Goal: Transaction & Acquisition: Purchase product/service

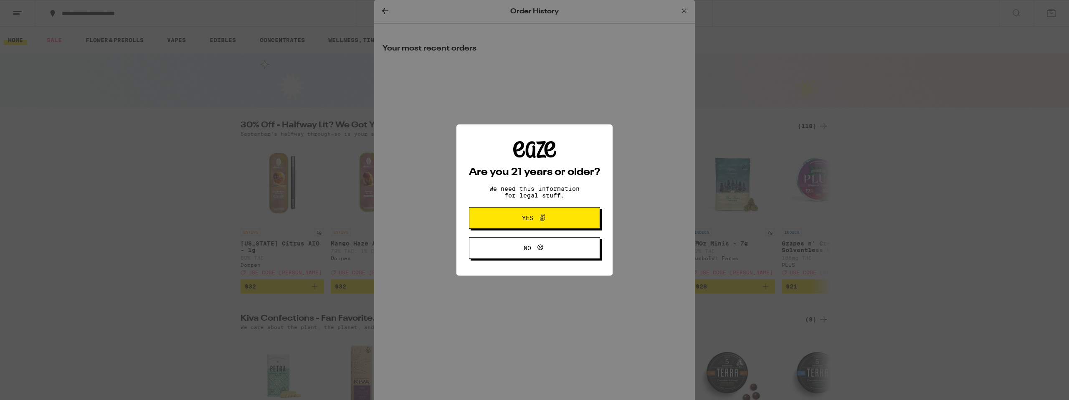
click at [685, 12] on div "Are you 21 years or older? We need this information for legal stuff. Yes No" at bounding box center [534, 200] width 1069 height 400
click at [564, 214] on span "Yes" at bounding box center [534, 218] width 63 height 11
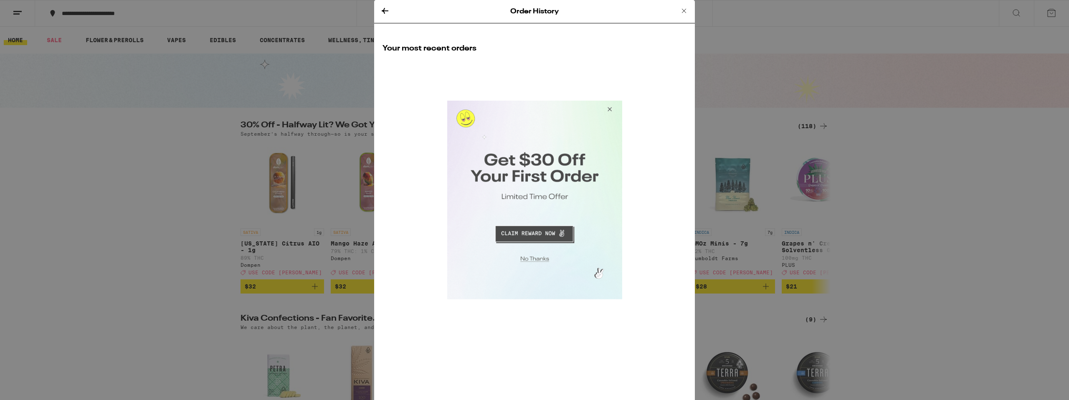
click at [607, 106] on button "Close Modal" at bounding box center [608, 111] width 23 height 20
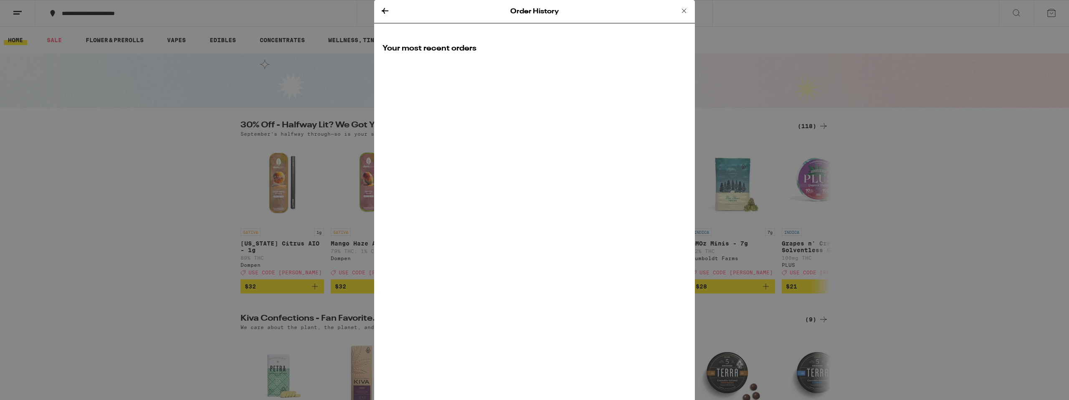
click at [686, 9] on icon at bounding box center [684, 11] width 10 height 10
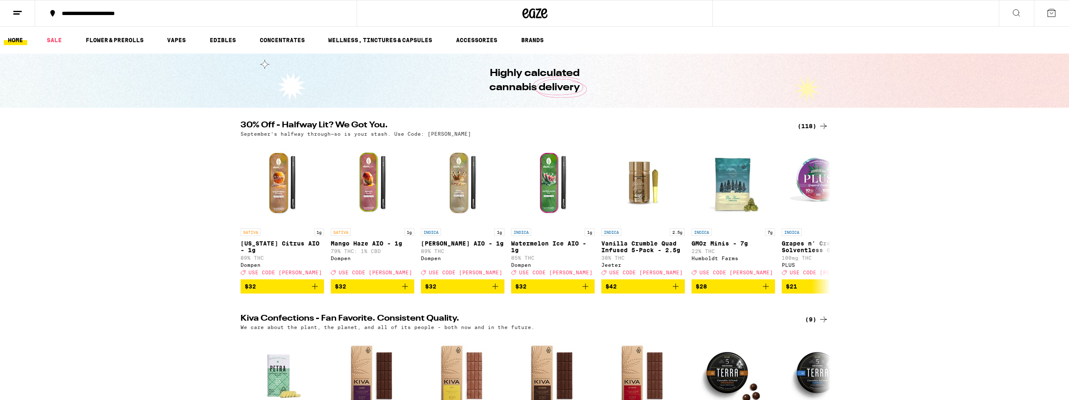
click at [198, 8] on button "**********" at bounding box center [196, 13] width 322 height 25
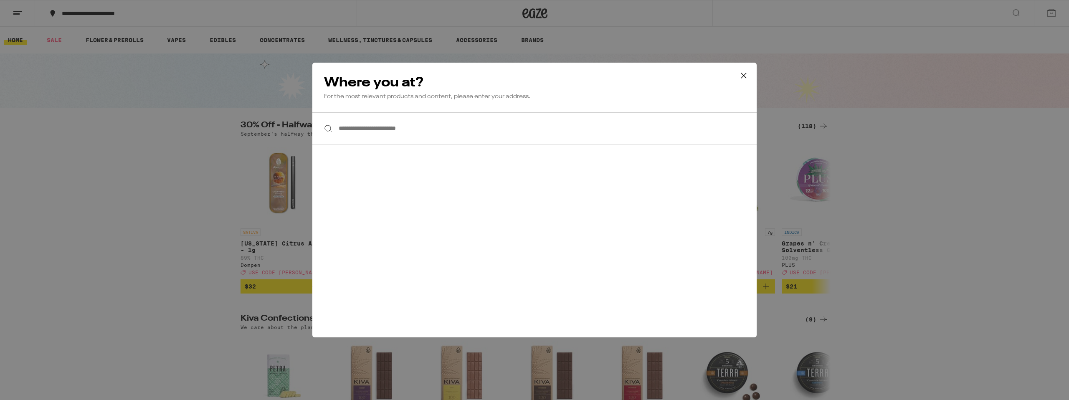
click at [456, 127] on input "**********" at bounding box center [534, 128] width 444 height 32
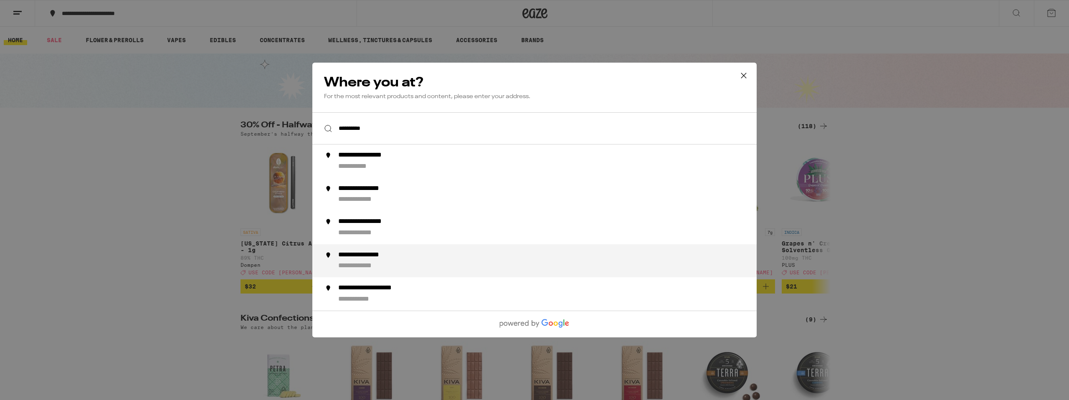
click at [468, 265] on div "**********" at bounding box center [551, 261] width 426 height 20
type input "**********"
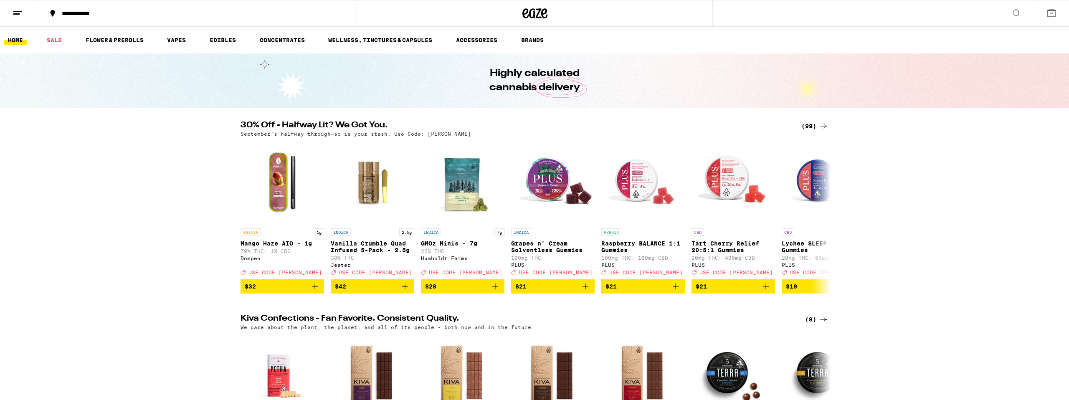
click at [97, 14] on div "**********" at bounding box center [201, 13] width 286 height 6
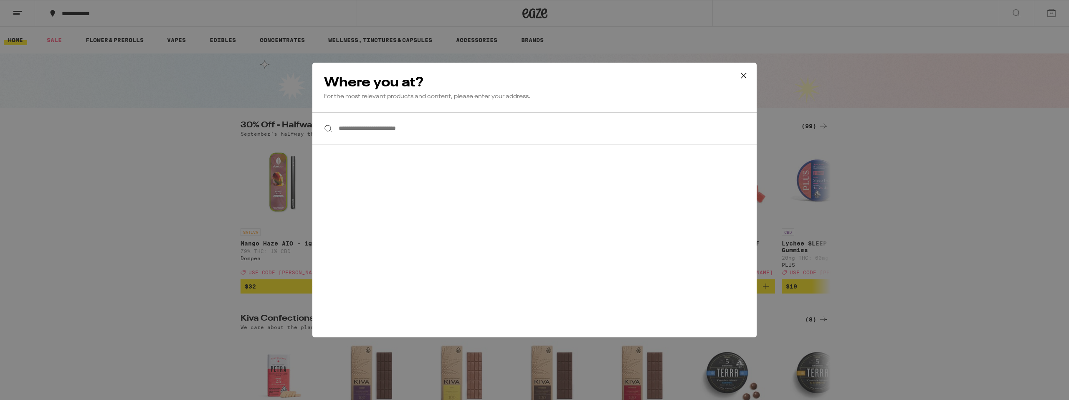
click at [490, 132] on input "**********" at bounding box center [534, 128] width 444 height 32
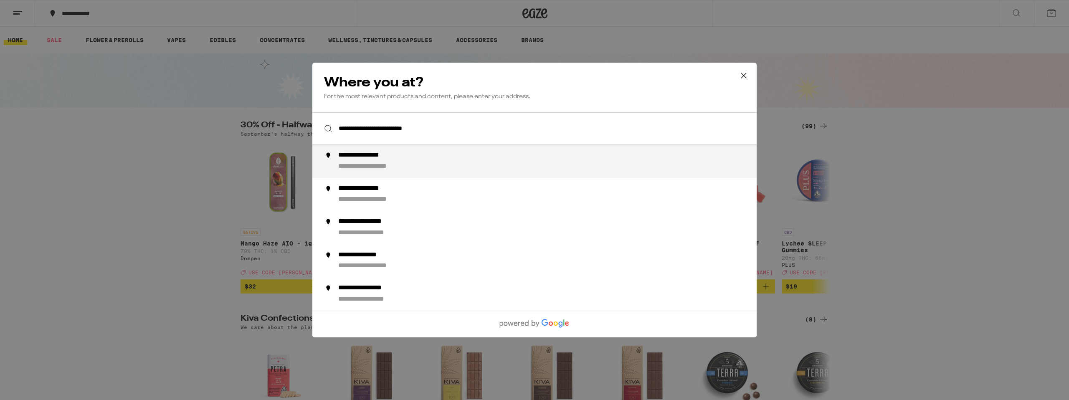
click at [479, 160] on div "**********" at bounding box center [551, 161] width 426 height 20
type input "**********"
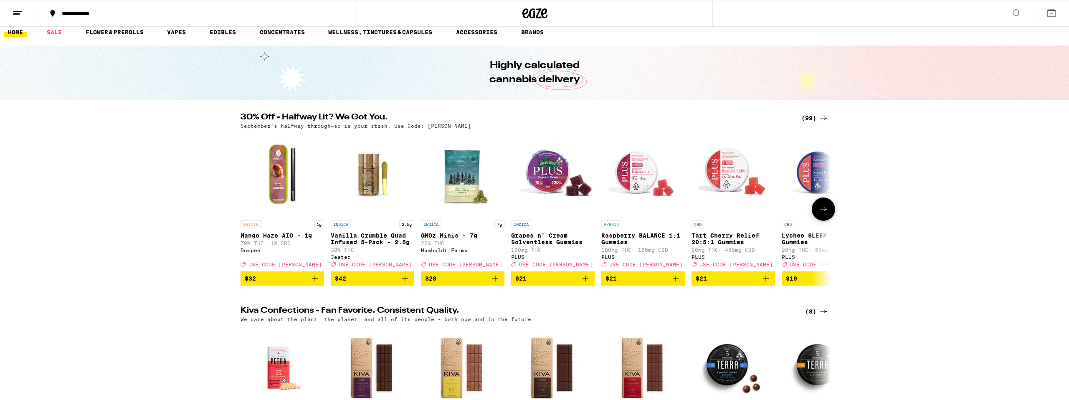
scroll to position [10, 0]
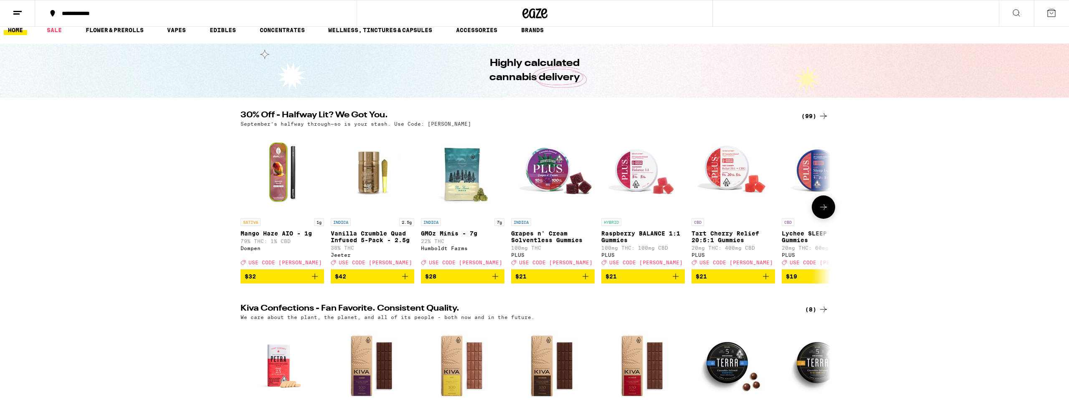
click at [823, 208] on icon at bounding box center [824, 207] width 10 height 10
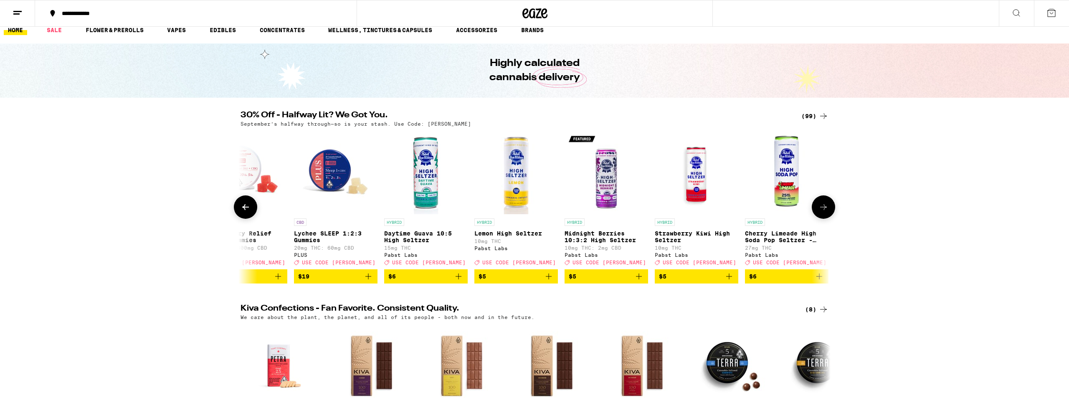
scroll to position [0, 497]
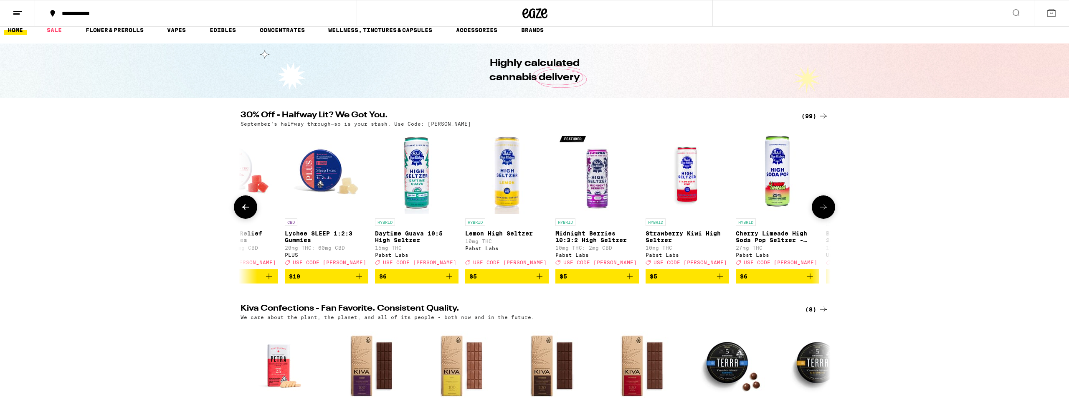
click at [823, 208] on icon at bounding box center [824, 207] width 10 height 10
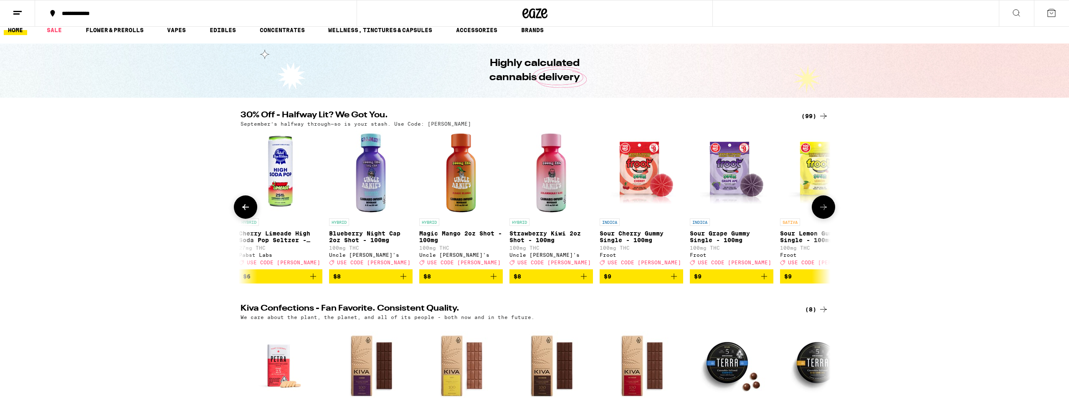
click at [823, 209] on icon at bounding box center [824, 207] width 10 height 10
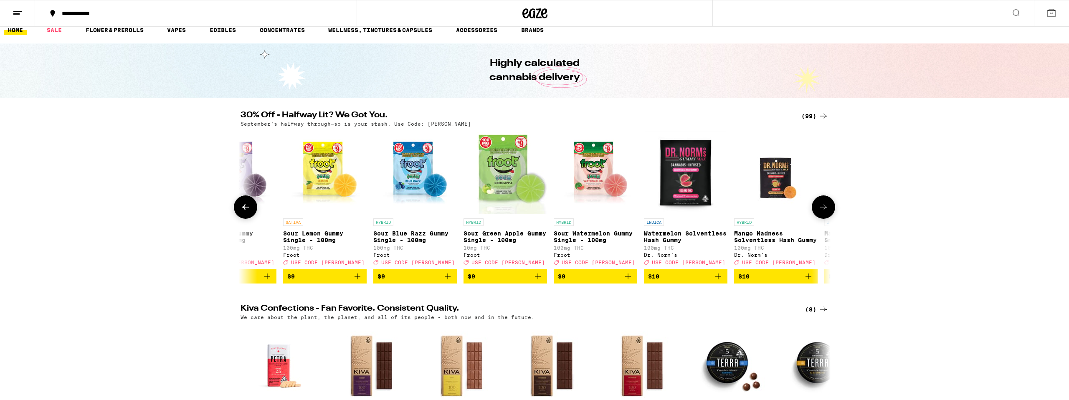
click at [823, 209] on icon at bounding box center [824, 207] width 10 height 10
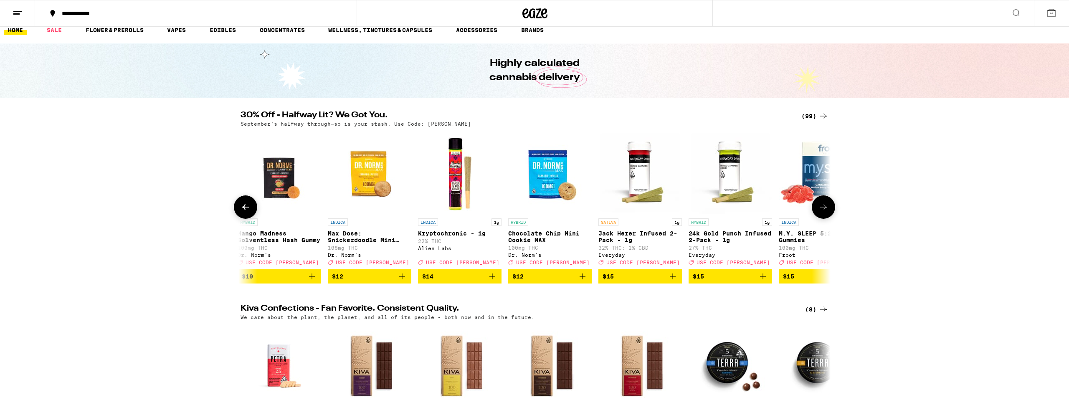
scroll to position [0, 1988]
click at [823, 209] on icon at bounding box center [824, 207] width 10 height 10
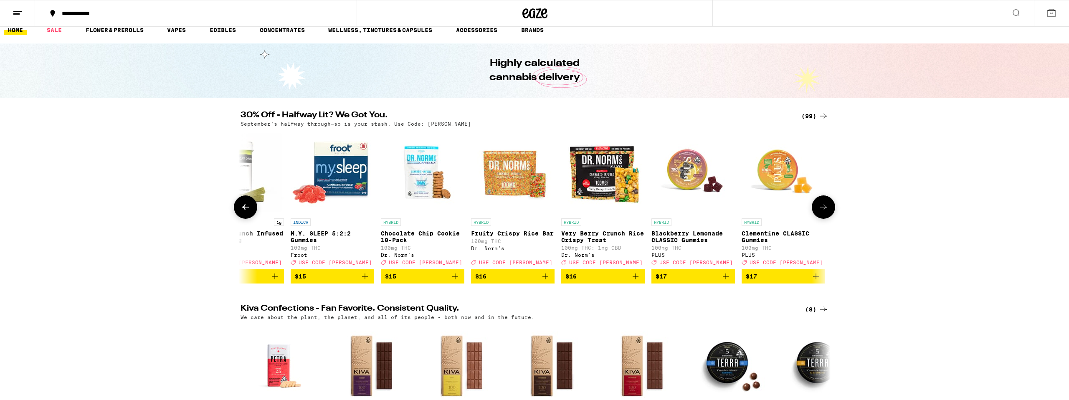
scroll to position [0, 2485]
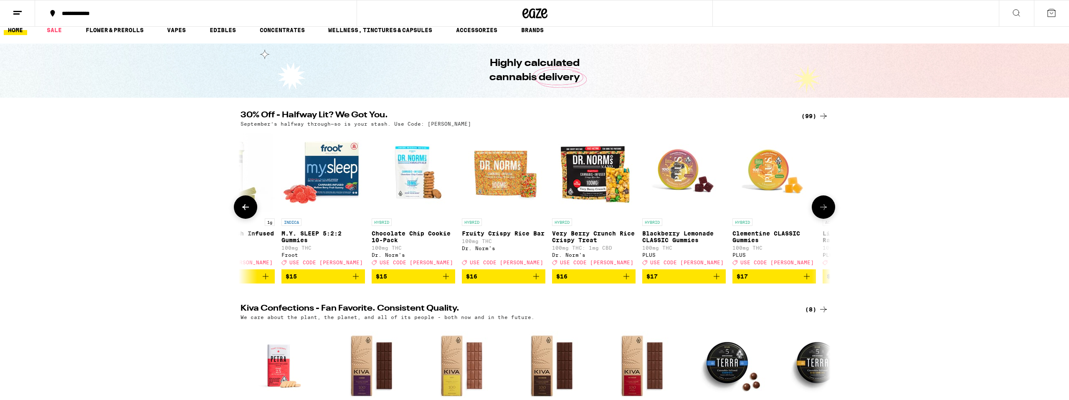
click at [823, 209] on icon at bounding box center [824, 207] width 10 height 10
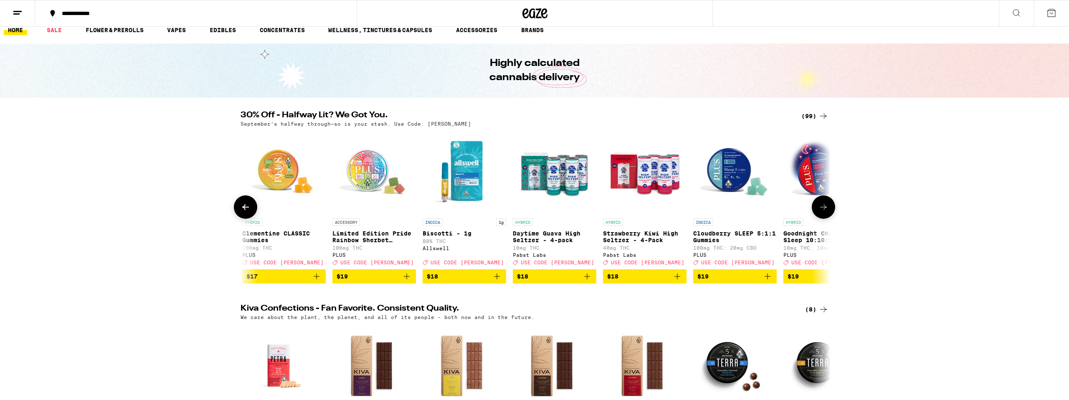
scroll to position [0, 2982]
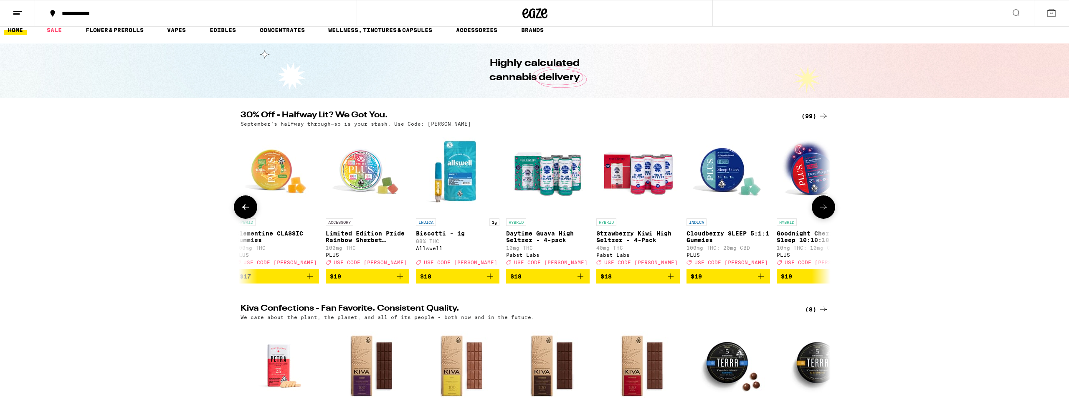
click at [823, 210] on icon at bounding box center [824, 207] width 10 height 10
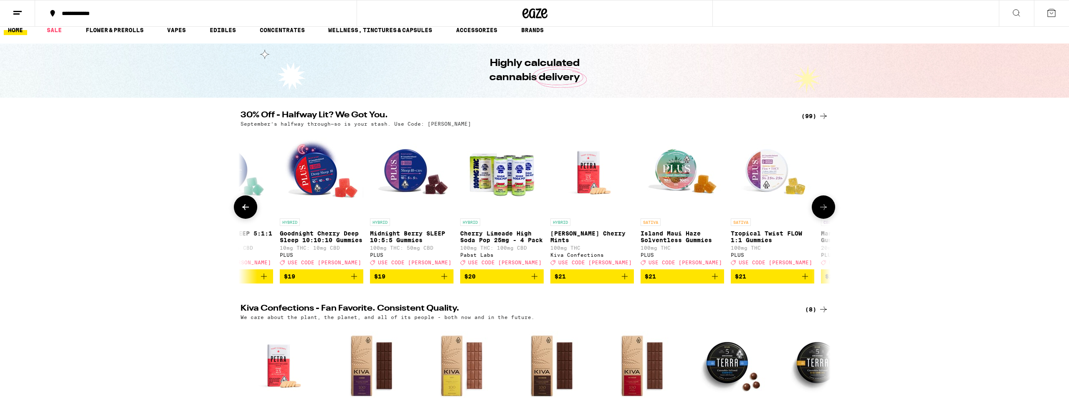
click at [823, 210] on icon at bounding box center [824, 207] width 10 height 10
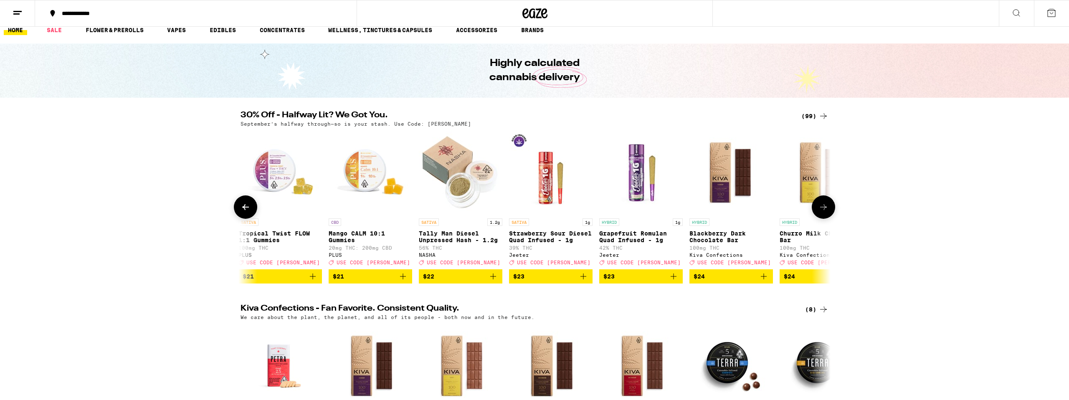
scroll to position [0, 3976]
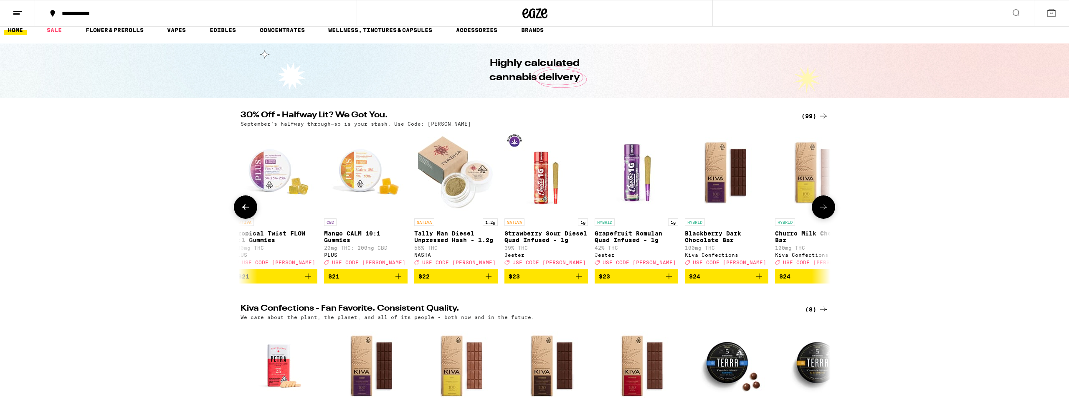
click at [823, 210] on icon at bounding box center [824, 207] width 10 height 10
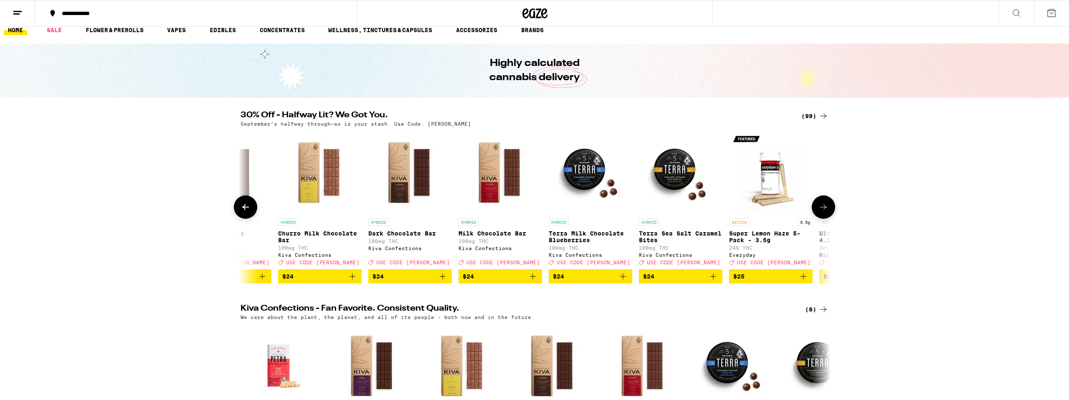
click at [823, 211] on icon at bounding box center [824, 207] width 10 height 10
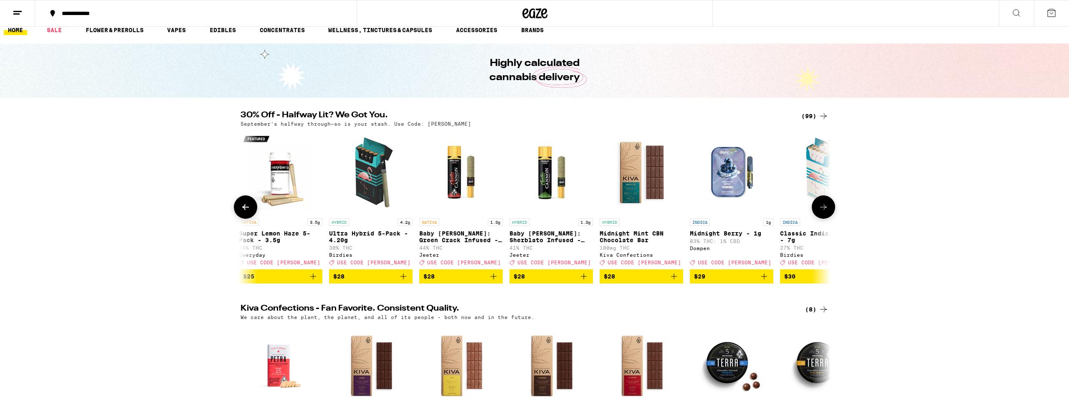
scroll to position [0, 4970]
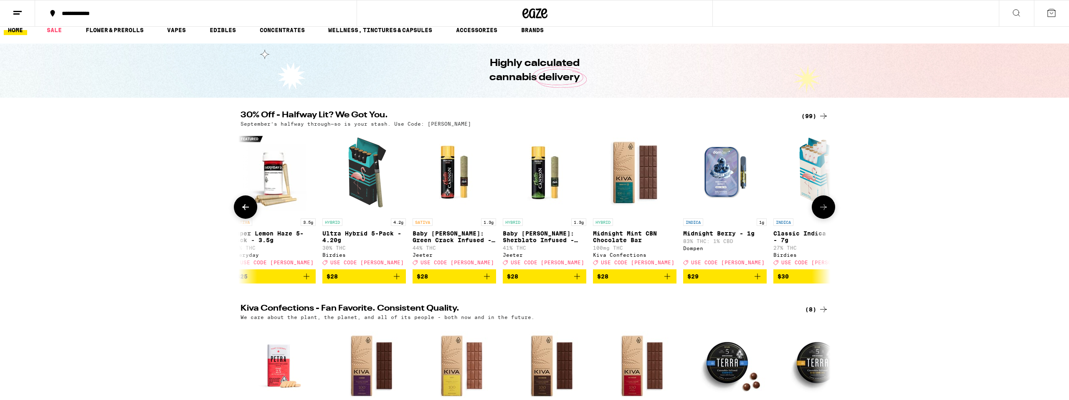
click at [823, 211] on icon at bounding box center [824, 207] width 10 height 10
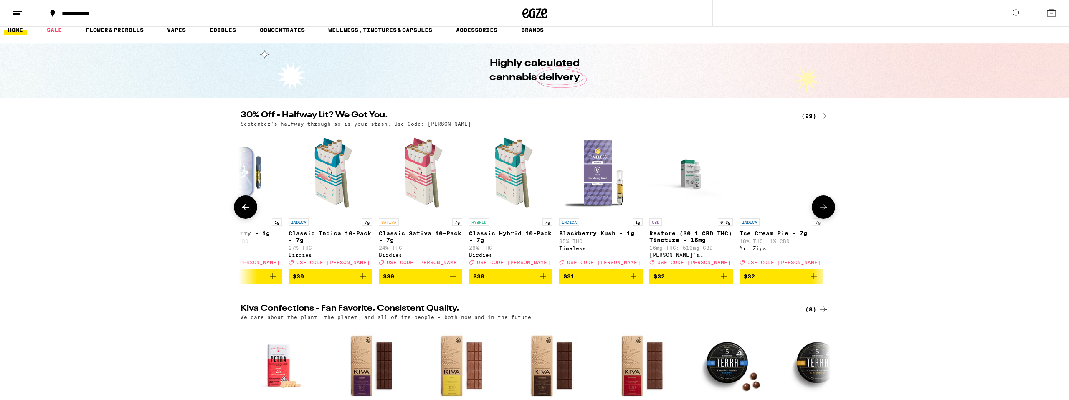
scroll to position [0, 5467]
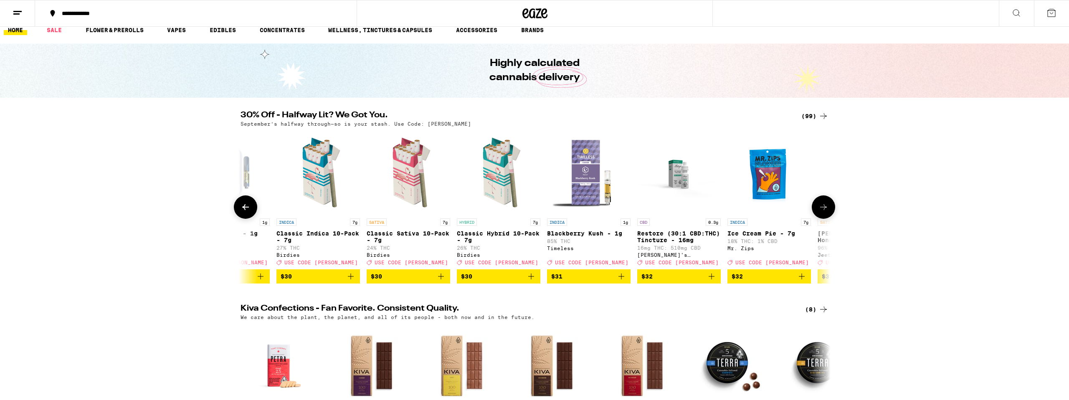
click at [823, 211] on icon at bounding box center [824, 207] width 10 height 10
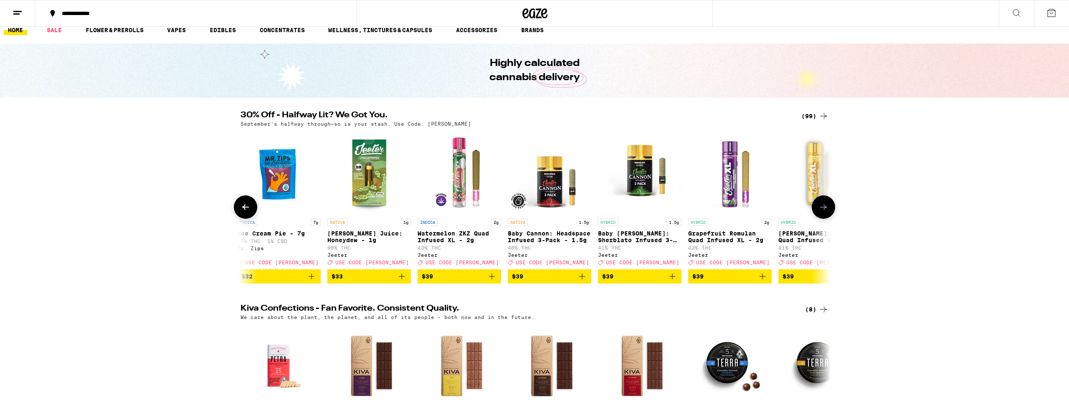
scroll to position [0, 5964]
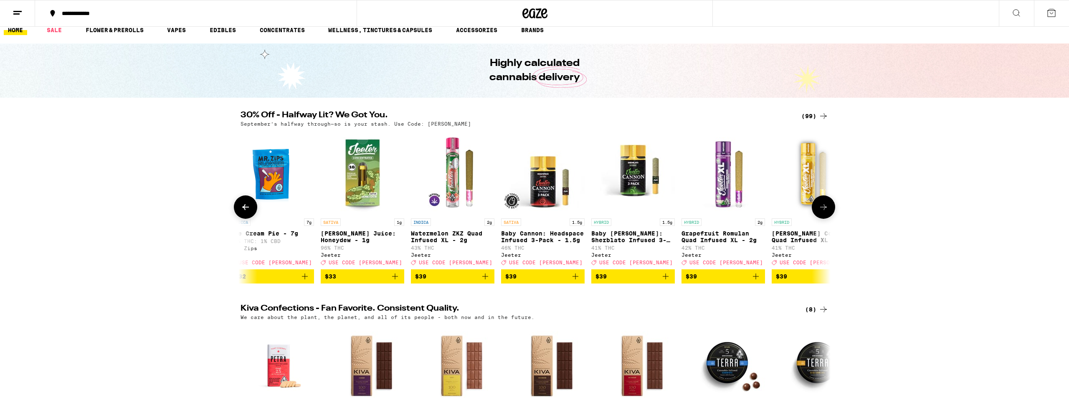
click at [823, 211] on icon at bounding box center [824, 207] width 10 height 10
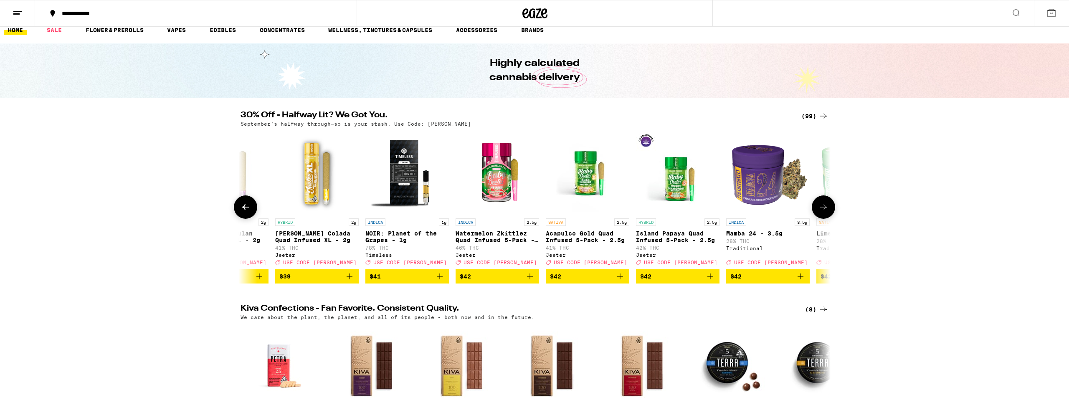
scroll to position [0, 6461]
click at [823, 211] on icon at bounding box center [824, 207] width 10 height 10
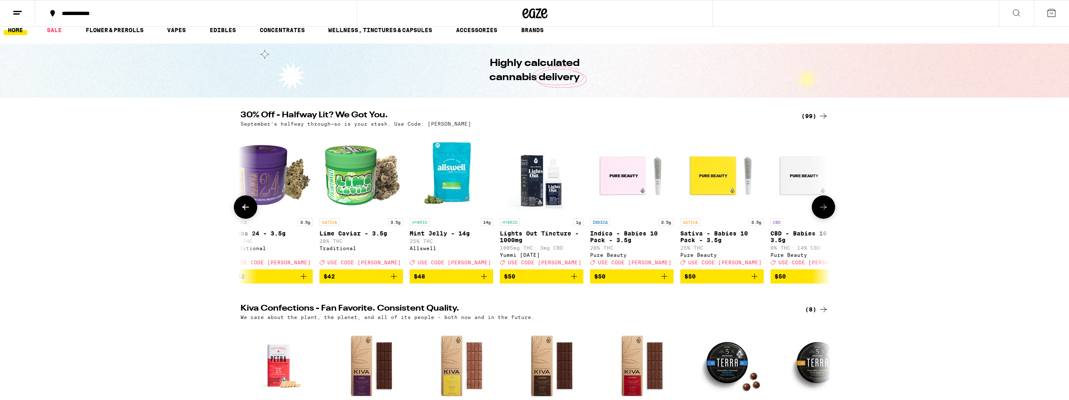
scroll to position [0, 6958]
click at [823, 211] on icon at bounding box center [824, 207] width 10 height 10
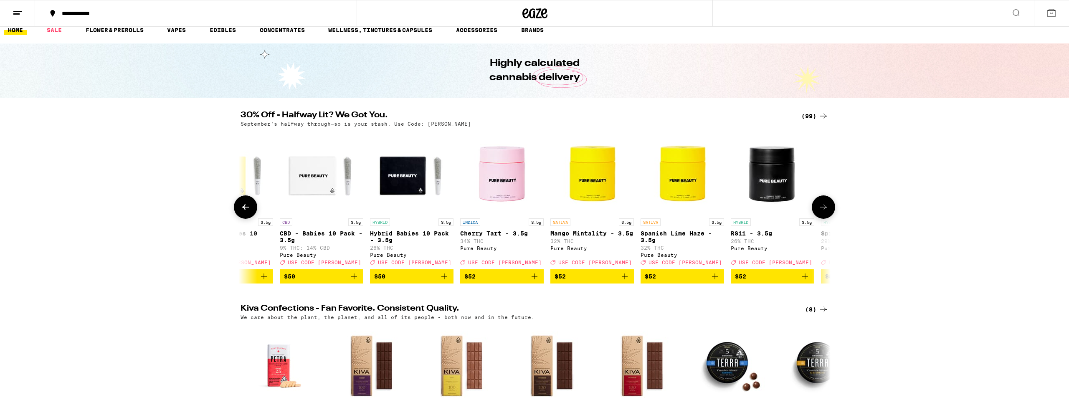
scroll to position [0, 7455]
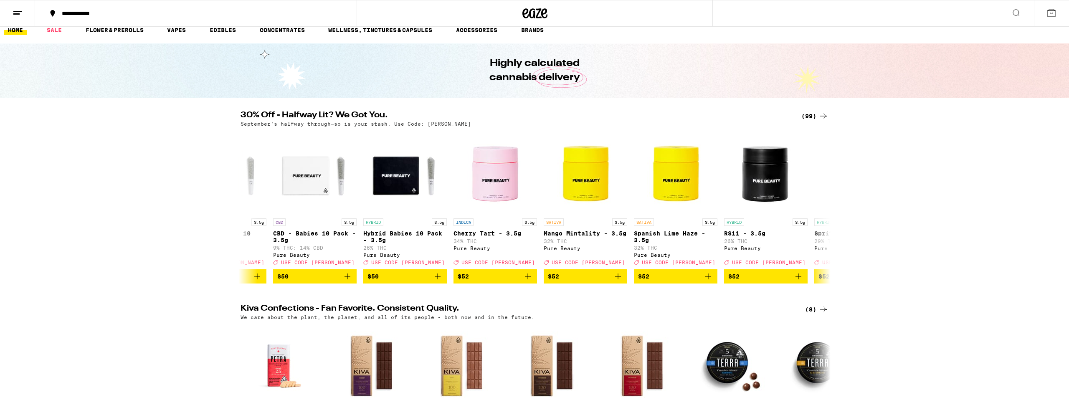
click at [811, 114] on div "(99)" at bounding box center [814, 116] width 27 height 10
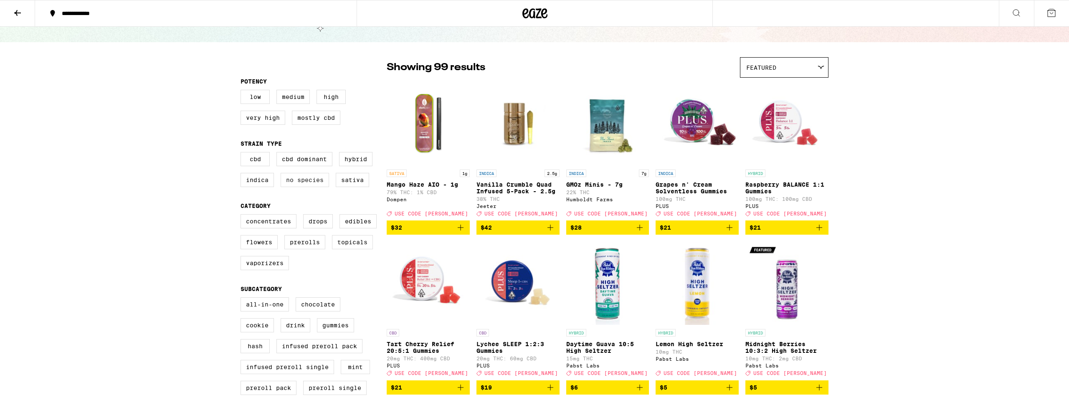
scroll to position [40, 0]
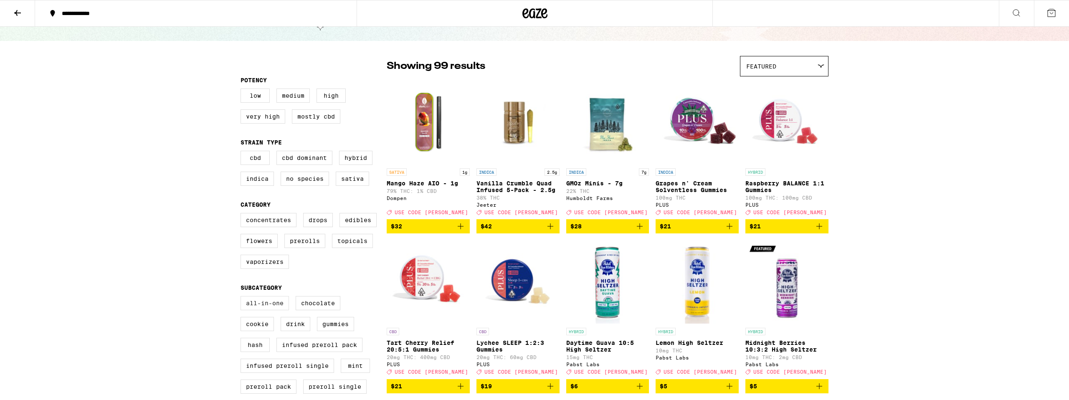
click at [269, 308] on label "All-In-One" at bounding box center [265, 303] width 48 height 14
click at [243, 298] on input "All-In-One" at bounding box center [242, 297] width 0 height 0
checkbox input "true"
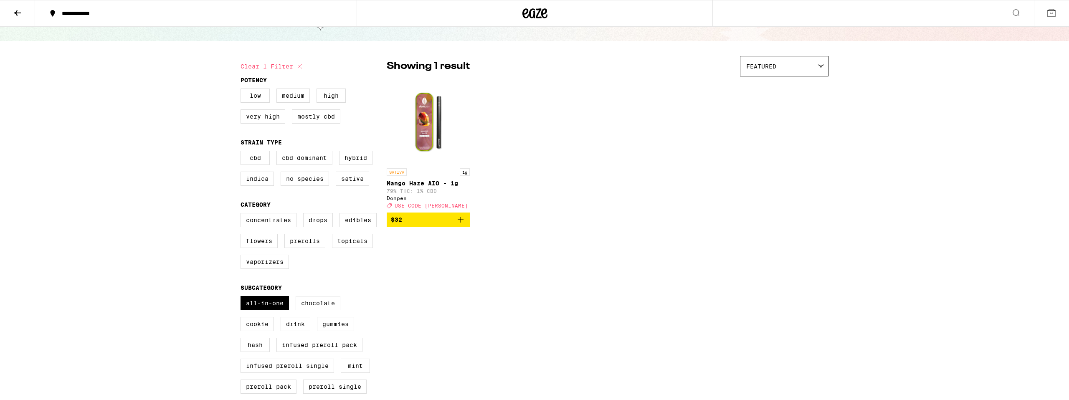
click at [424, 225] on span "$32" at bounding box center [428, 220] width 75 height 10
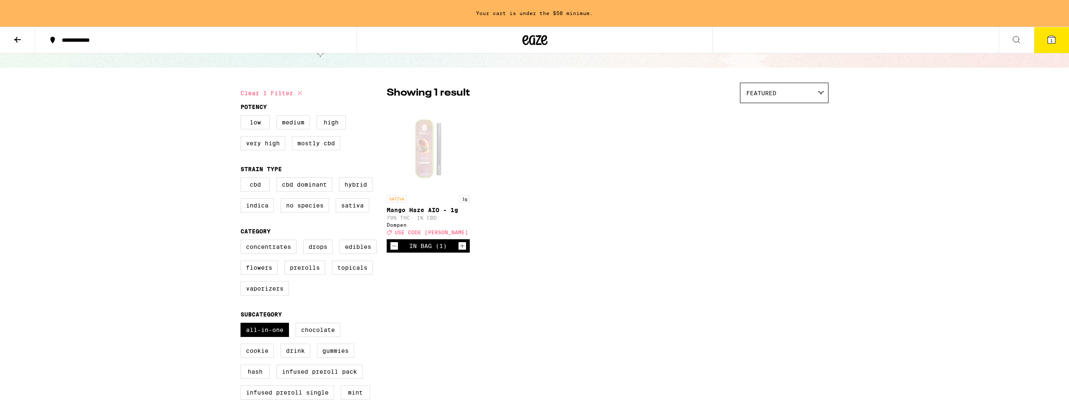
scroll to position [67, 0]
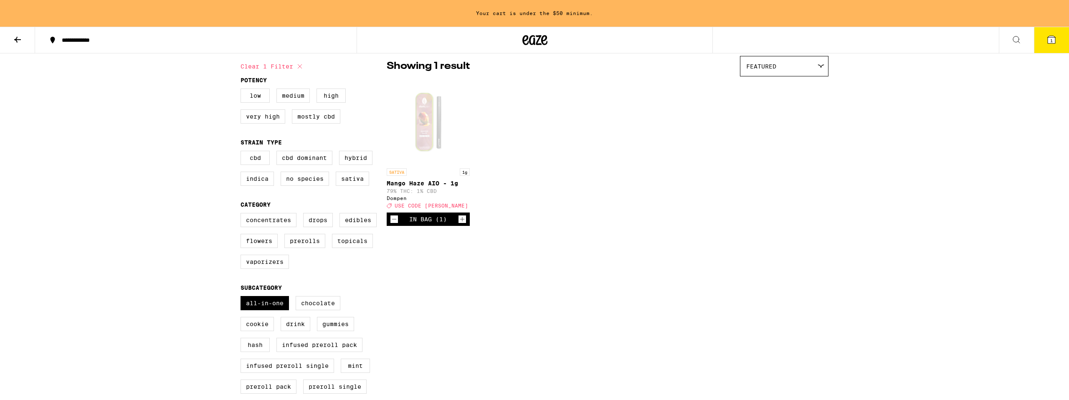
click at [461, 224] on icon "Increment" at bounding box center [463, 219] width 8 height 10
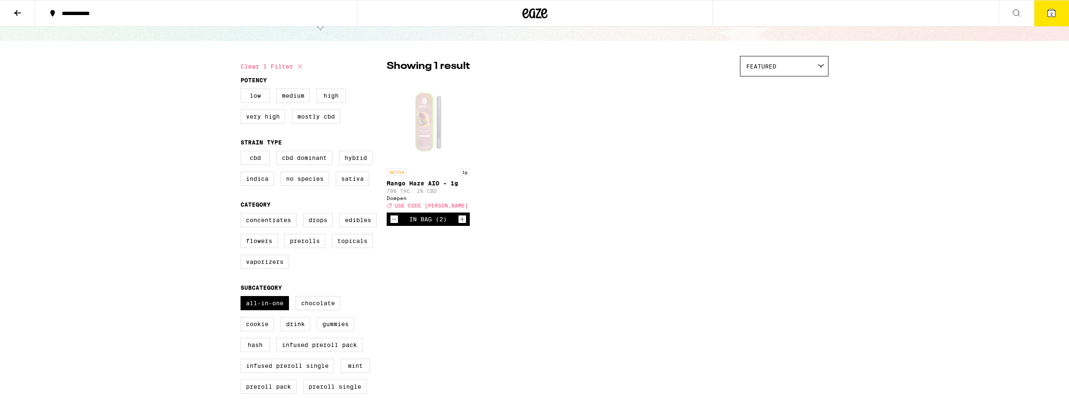
click at [1060, 11] on button "2" at bounding box center [1051, 13] width 35 height 26
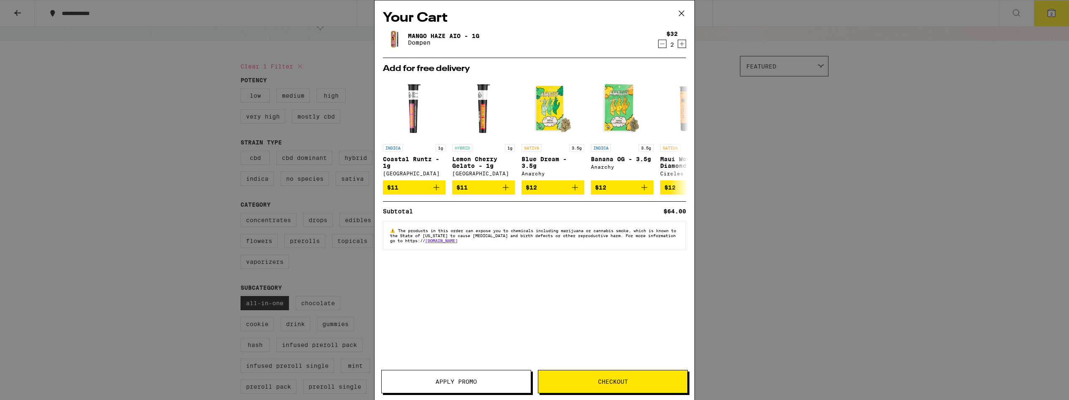
click at [494, 382] on span "Apply Promo" at bounding box center [456, 382] width 149 height 6
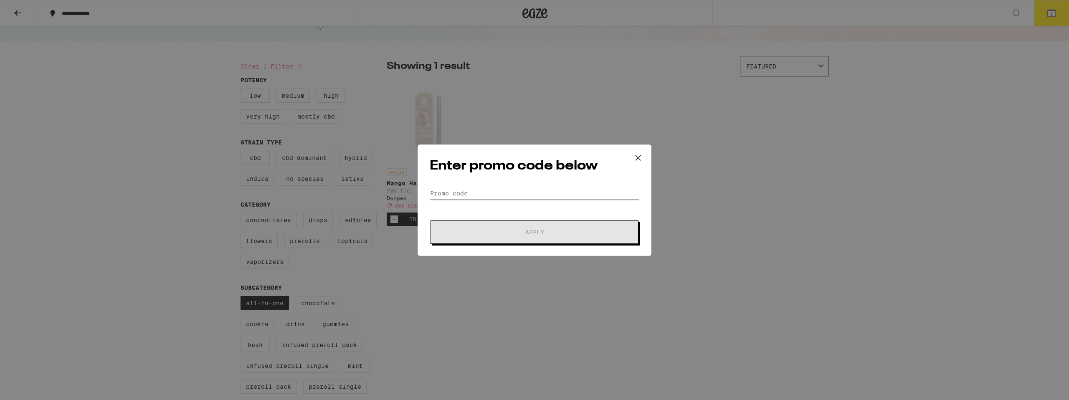
click at [570, 194] on input "Promo Code" at bounding box center [535, 193] width 210 height 13
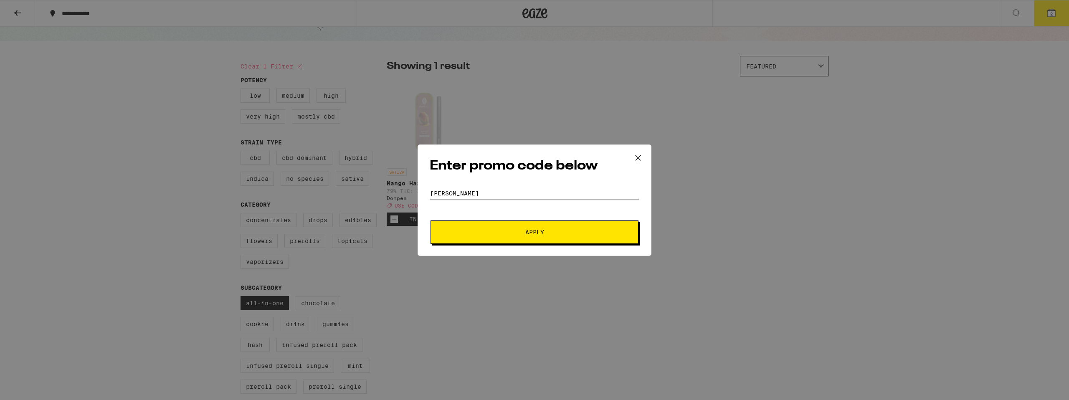
type input "[PERSON_NAME]"
click at [604, 232] on span "Apply" at bounding box center [534, 232] width 150 height 6
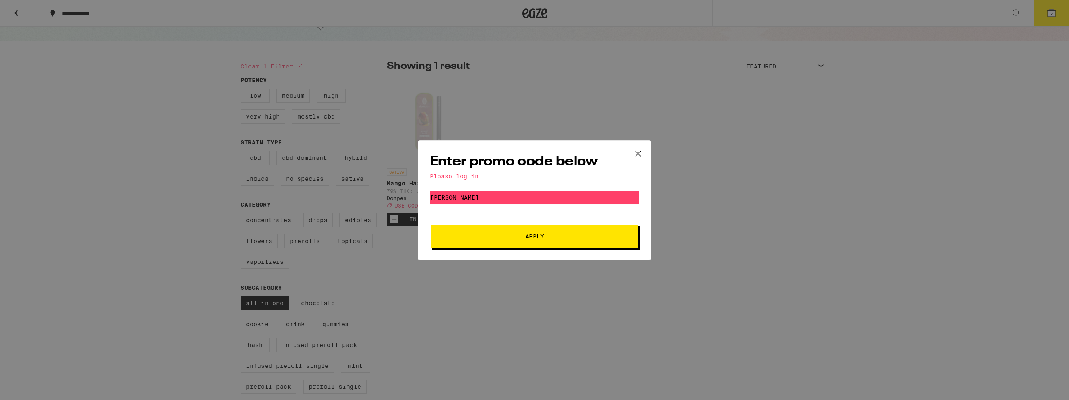
click at [642, 149] on icon at bounding box center [638, 153] width 13 height 13
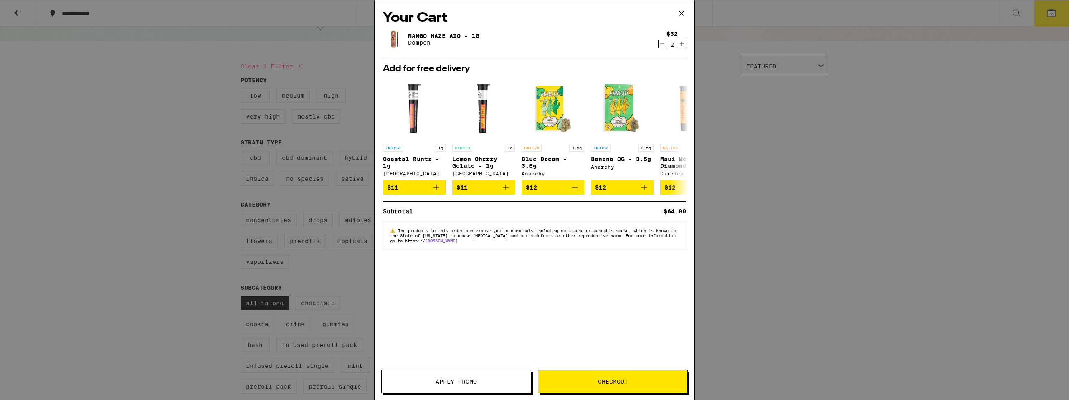
click at [682, 11] on icon at bounding box center [681, 13] width 13 height 13
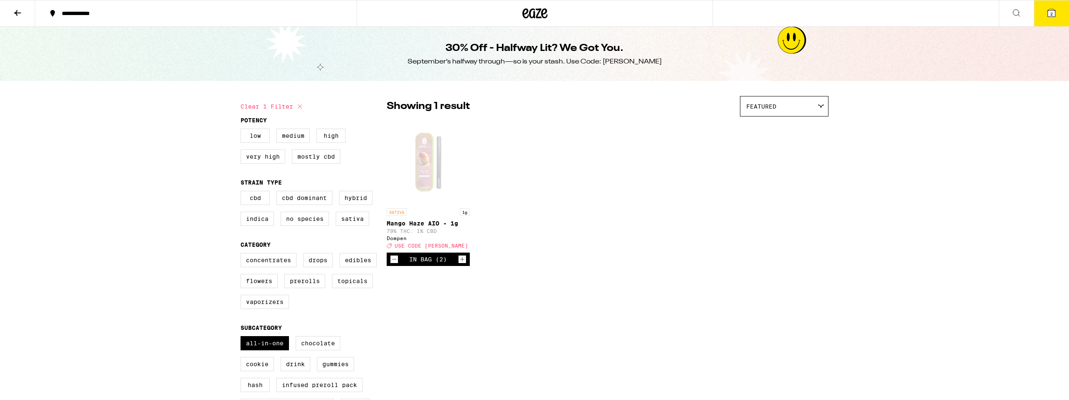
click at [21, 13] on icon at bounding box center [18, 13] width 10 height 10
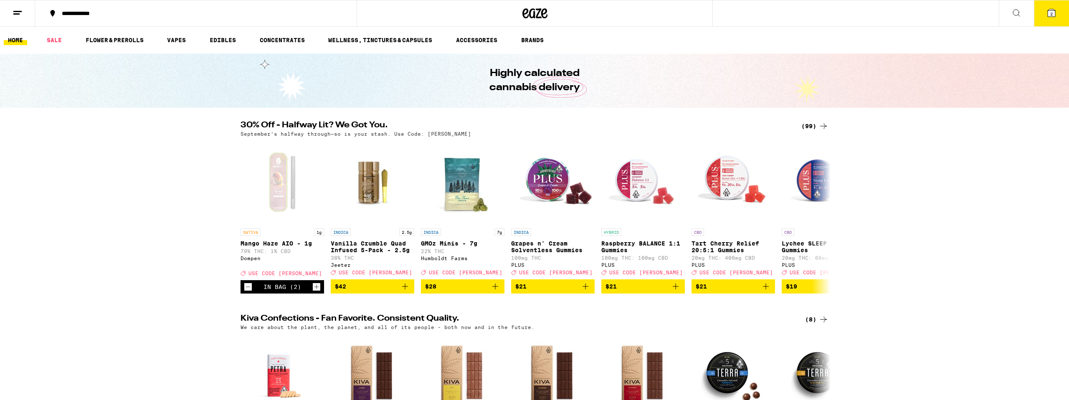
click at [16, 16] on icon at bounding box center [18, 13] width 10 height 10
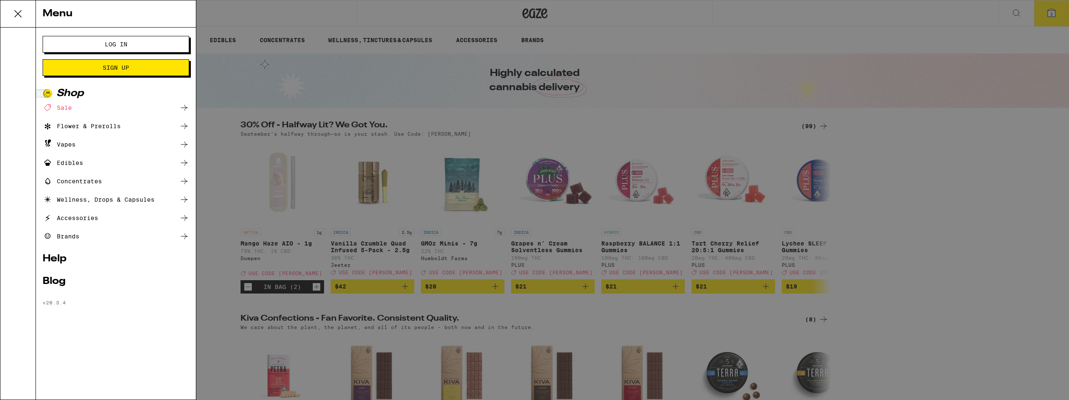
click at [106, 38] on button "Log In" at bounding box center [116, 44] width 147 height 17
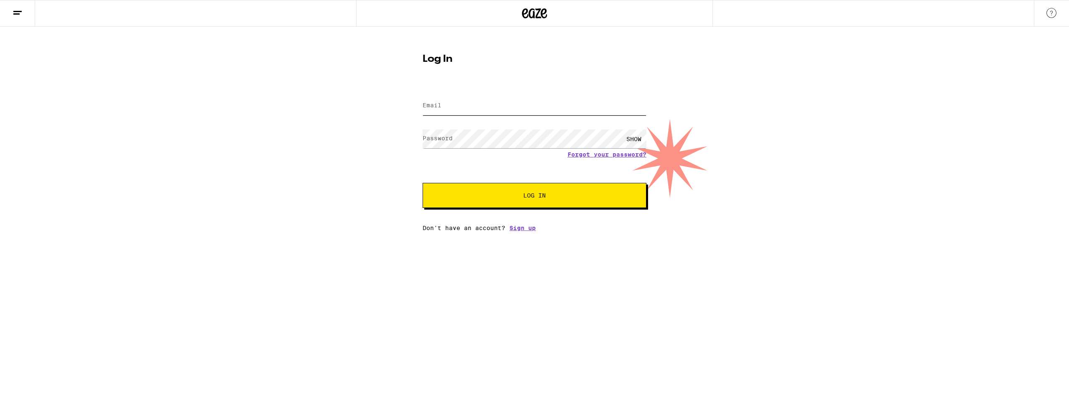
click at [454, 110] on input "Email" at bounding box center [535, 105] width 224 height 19
type input "[PERSON_NAME][EMAIL_ADDRESS][PERSON_NAME][DOMAIN_NAME]"
click at [494, 209] on div "Email Email [PERSON_NAME][EMAIL_ADDRESS][PERSON_NAME][DOMAIN_NAME] Password Pas…" at bounding box center [535, 158] width 224 height 146
click at [496, 200] on button "Log In" at bounding box center [535, 195] width 224 height 25
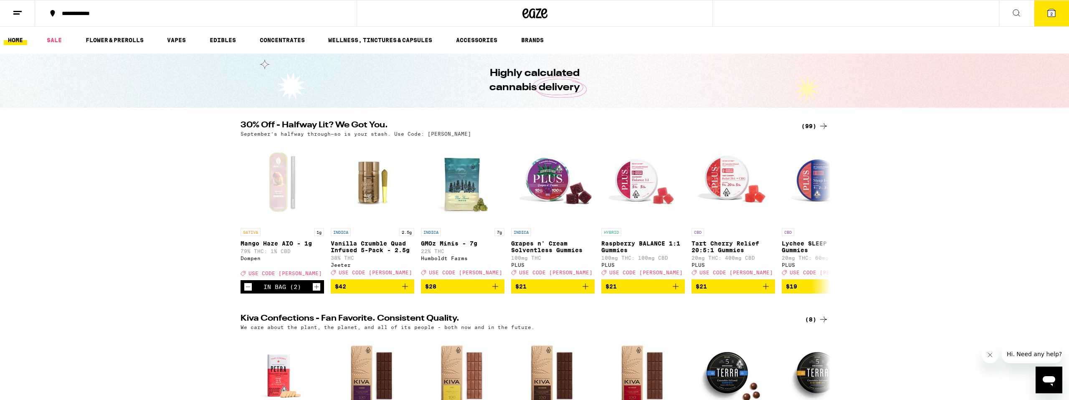
click at [1050, 15] on span "2" at bounding box center [1051, 13] width 3 height 5
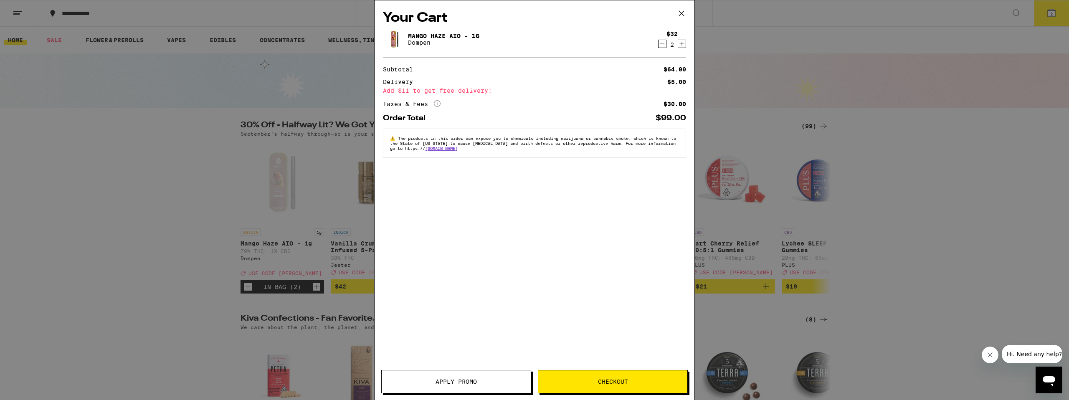
click at [464, 385] on span "Apply Promo" at bounding box center [456, 382] width 41 height 6
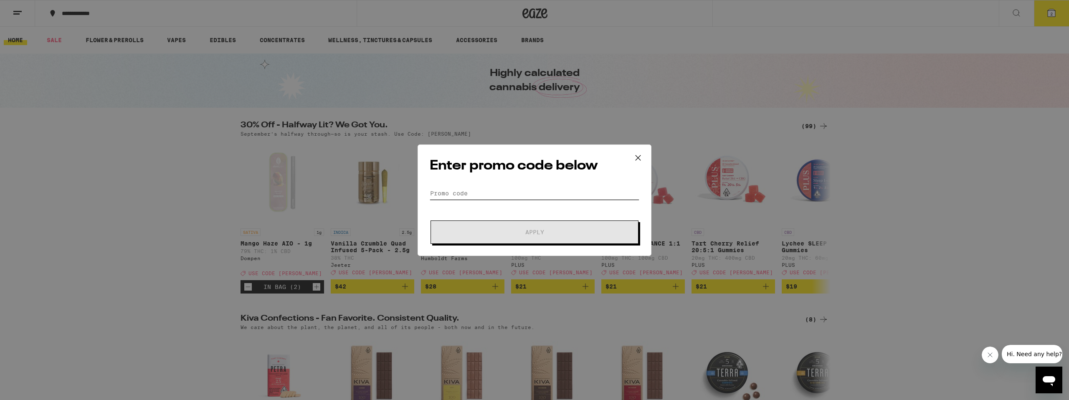
click at [522, 193] on input "Promo Code" at bounding box center [535, 193] width 210 height 13
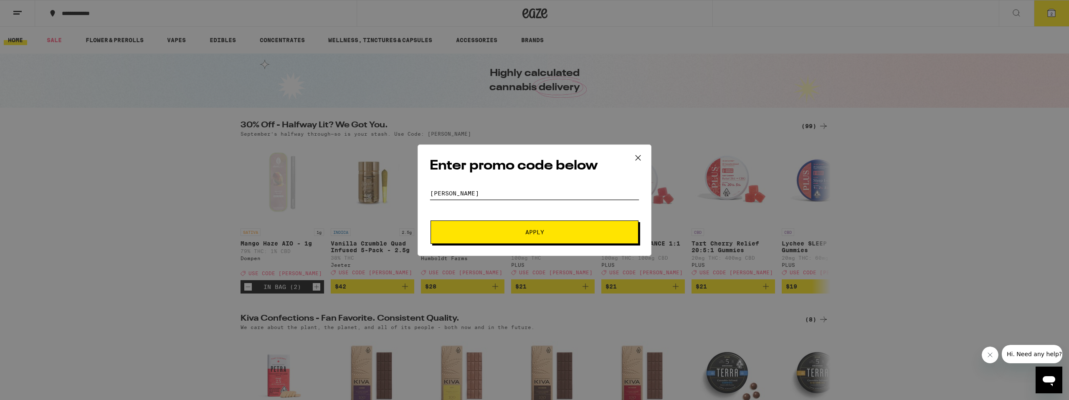
type input "[PERSON_NAME]"
click at [546, 229] on span "Apply" at bounding box center [534, 232] width 150 height 6
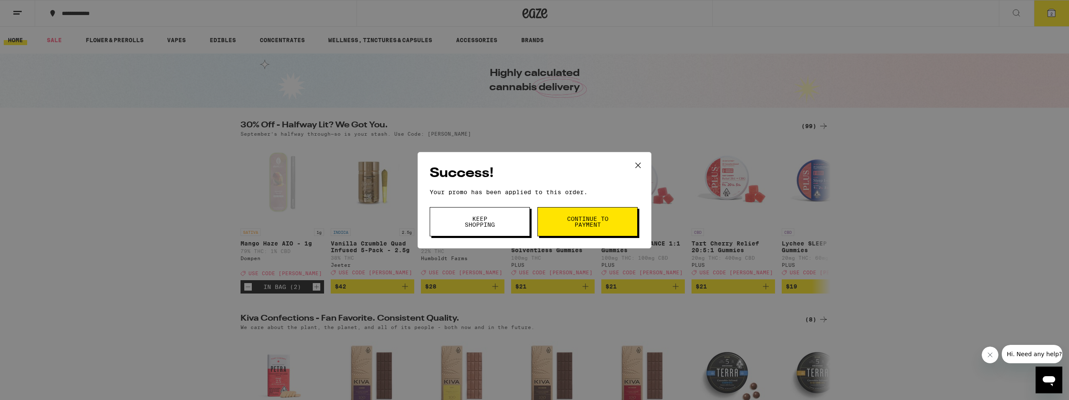
click at [572, 223] on span "Continue to payment" at bounding box center [587, 222] width 43 height 12
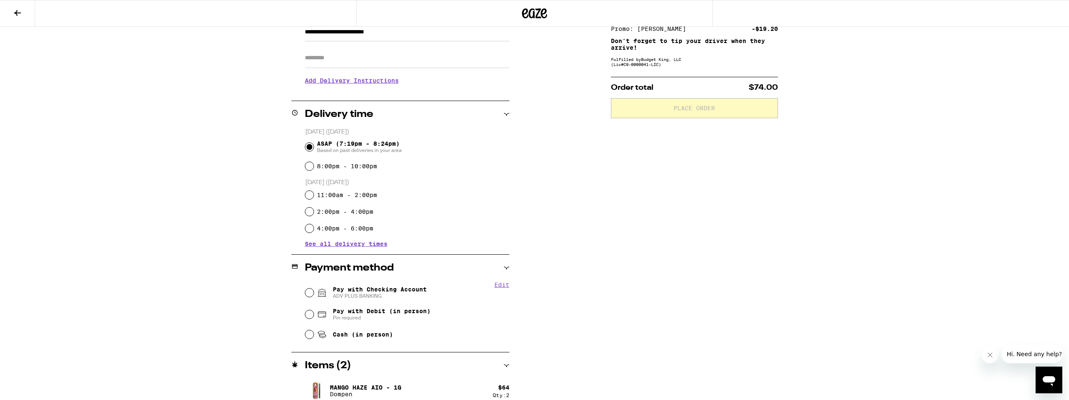
scroll to position [141, 0]
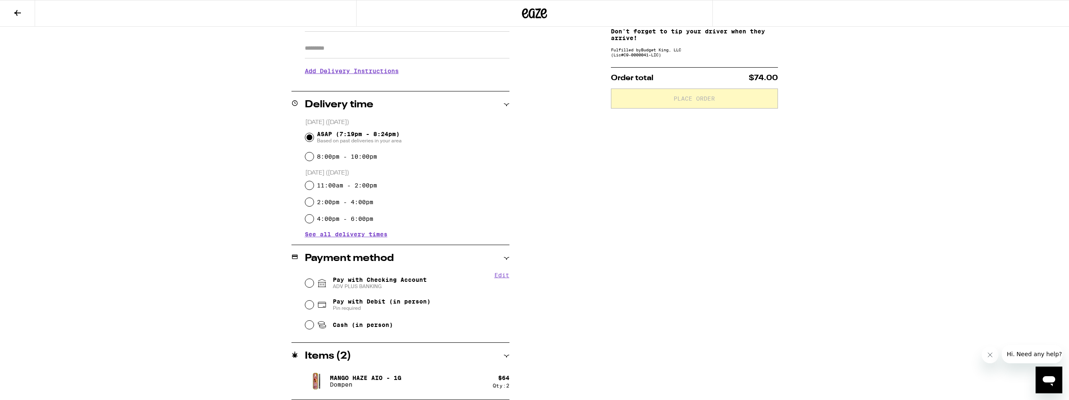
click at [393, 284] on span "ADV PLUS BANKING" at bounding box center [380, 286] width 94 height 7
click at [314, 284] on input "Pay with Checking Account ADV PLUS BANKING" at bounding box center [309, 283] width 8 height 8
radio input "true"
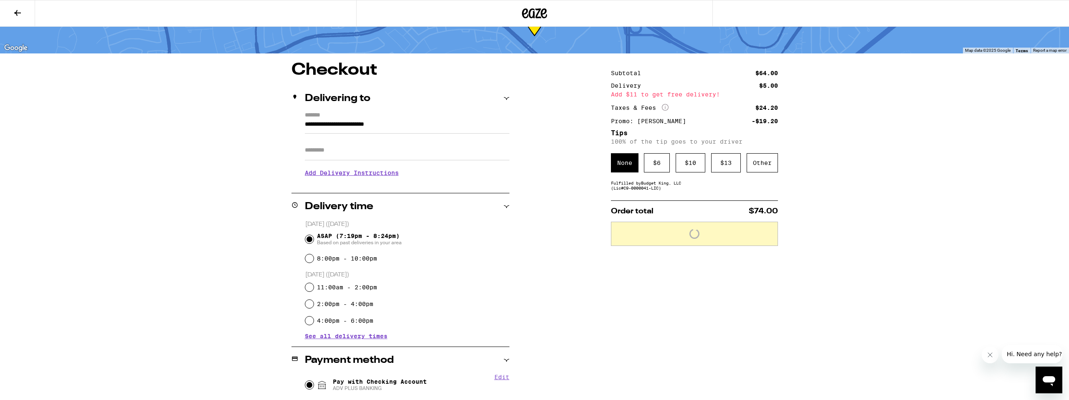
scroll to position [25, 0]
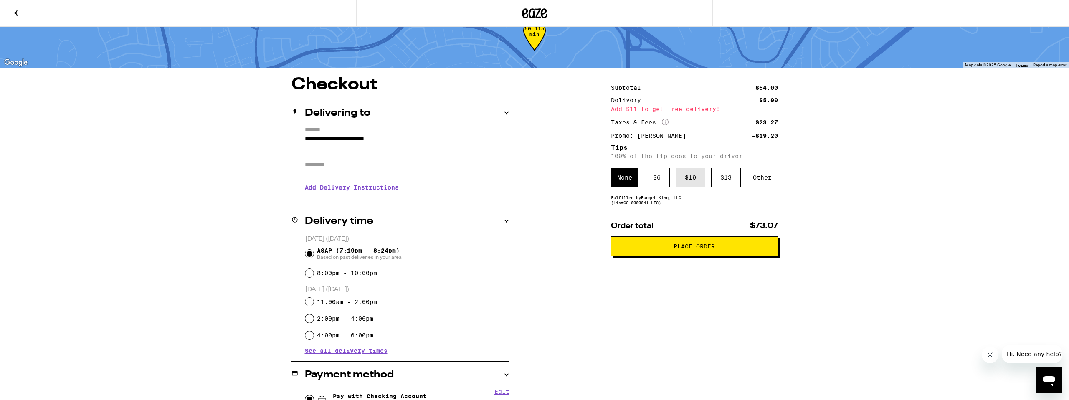
click at [692, 181] on div "$ 10" at bounding box center [691, 177] width 30 height 19
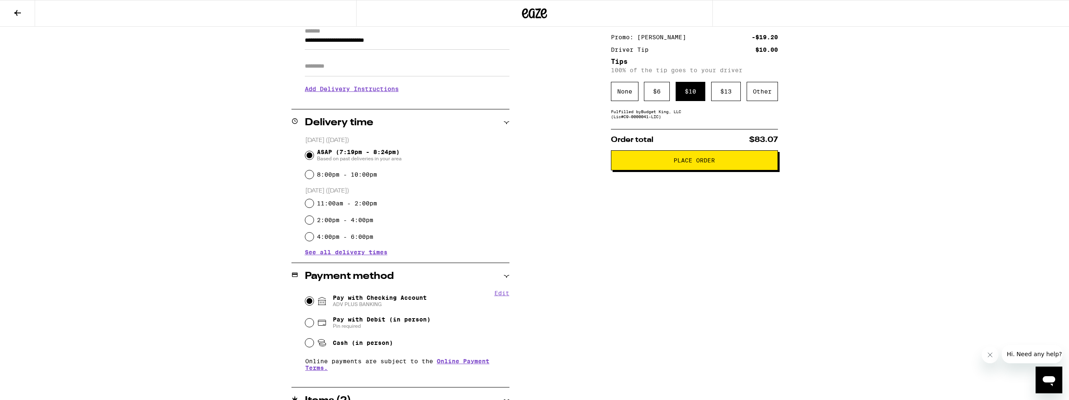
scroll to position [168, 0]
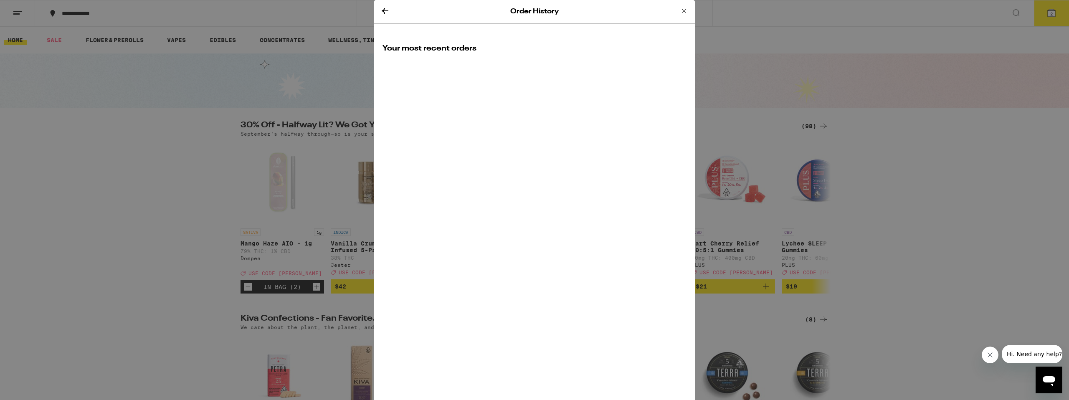
click at [684, 12] on icon at bounding box center [684, 11] width 10 height 10
